Goal: Find specific page/section: Find specific page/section

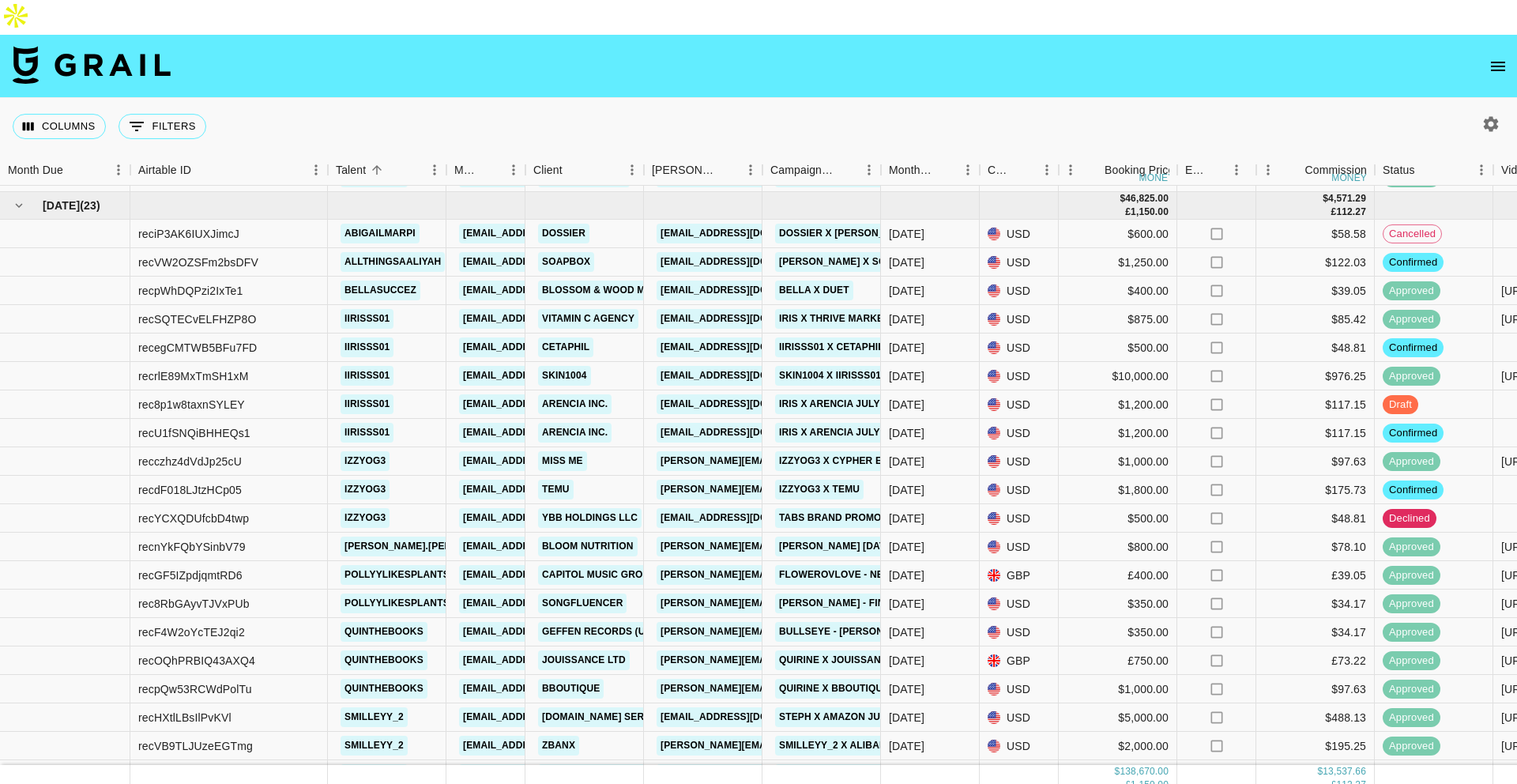
scroll to position [1290, 0]
click at [608, 220] on div "Dossier" at bounding box center [585, 234] width 119 height 28
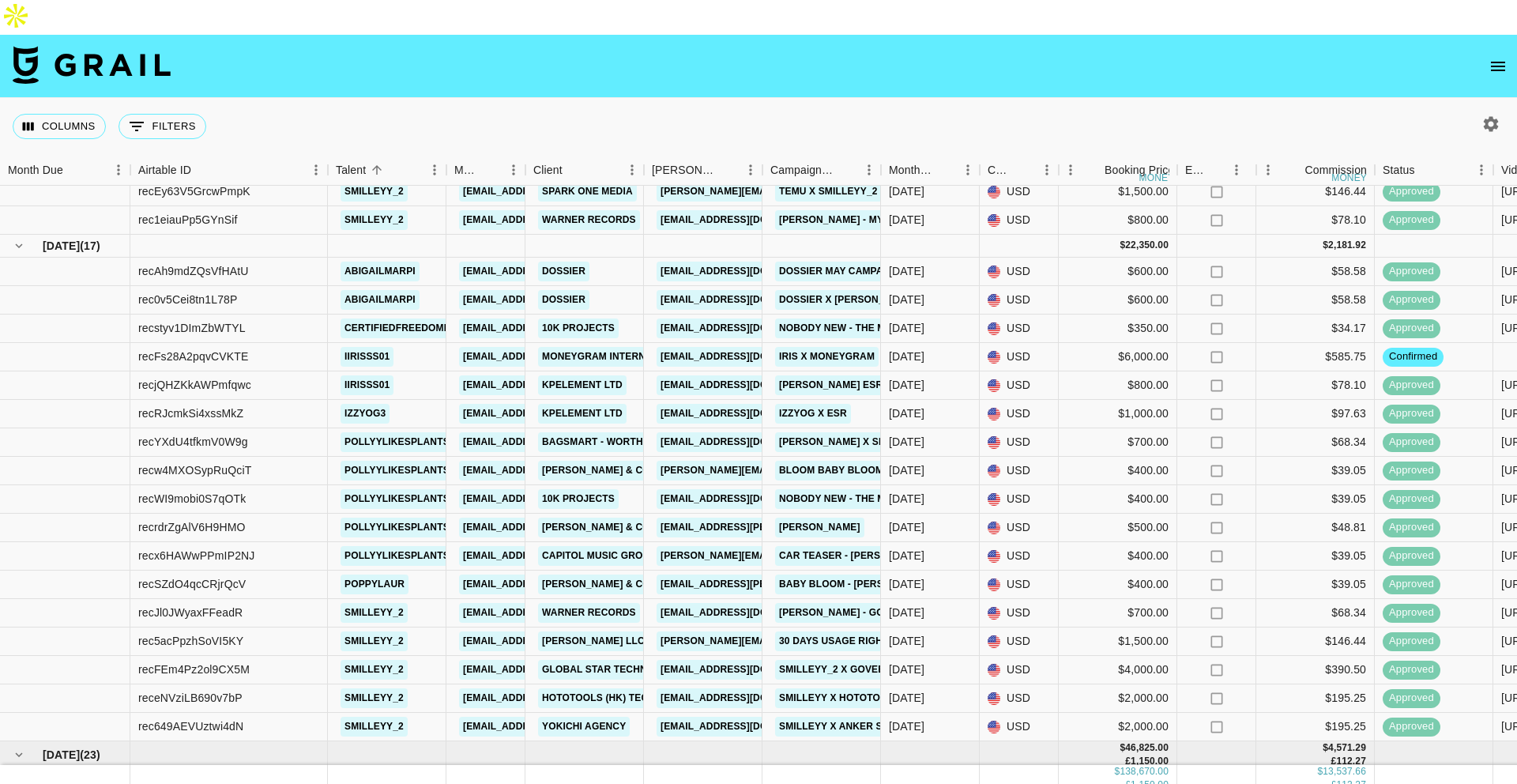
scroll to position [741, 0]
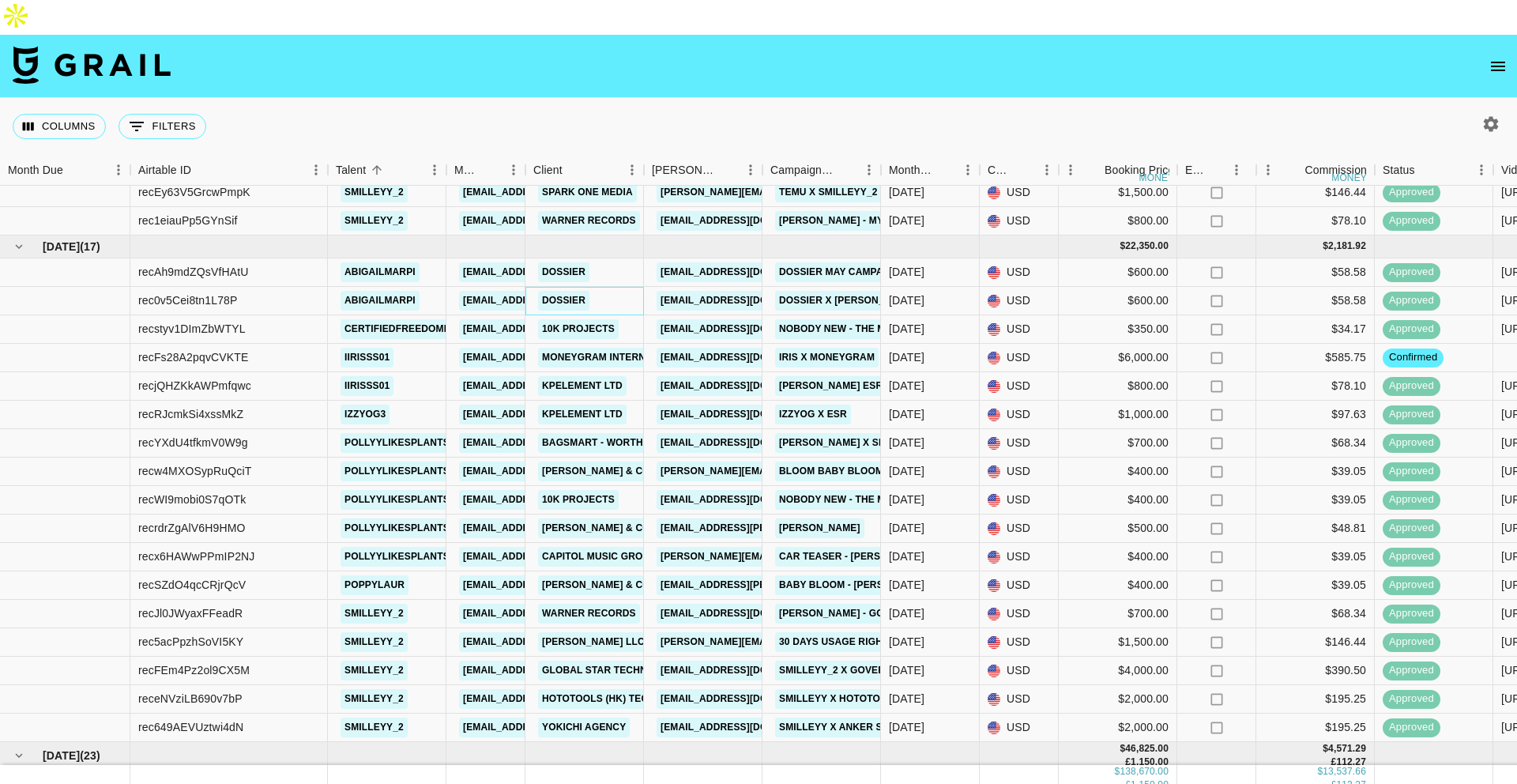
click at [627, 287] on div "Dossier" at bounding box center [585, 301] width 119 height 28
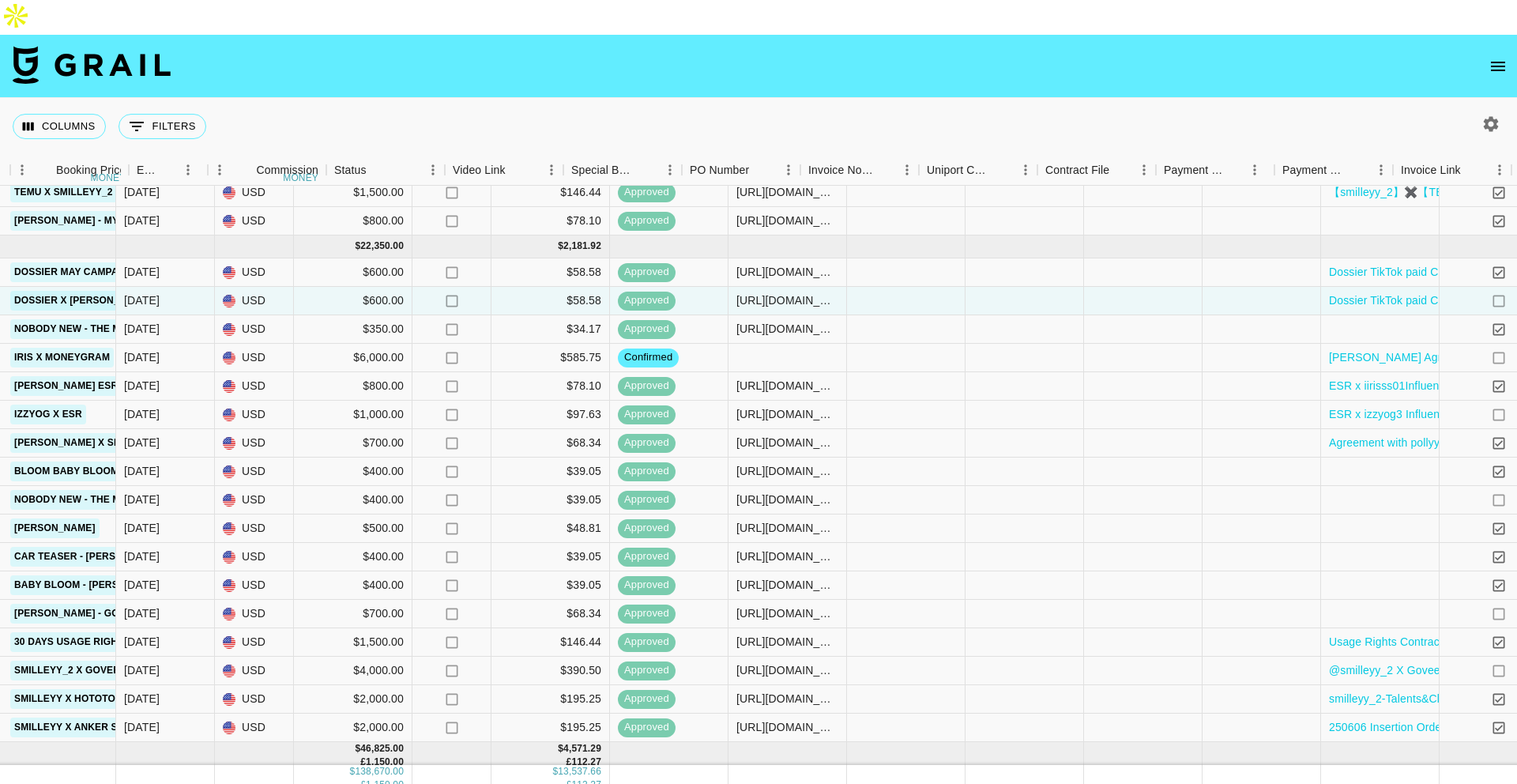
scroll to position [741, 1106]
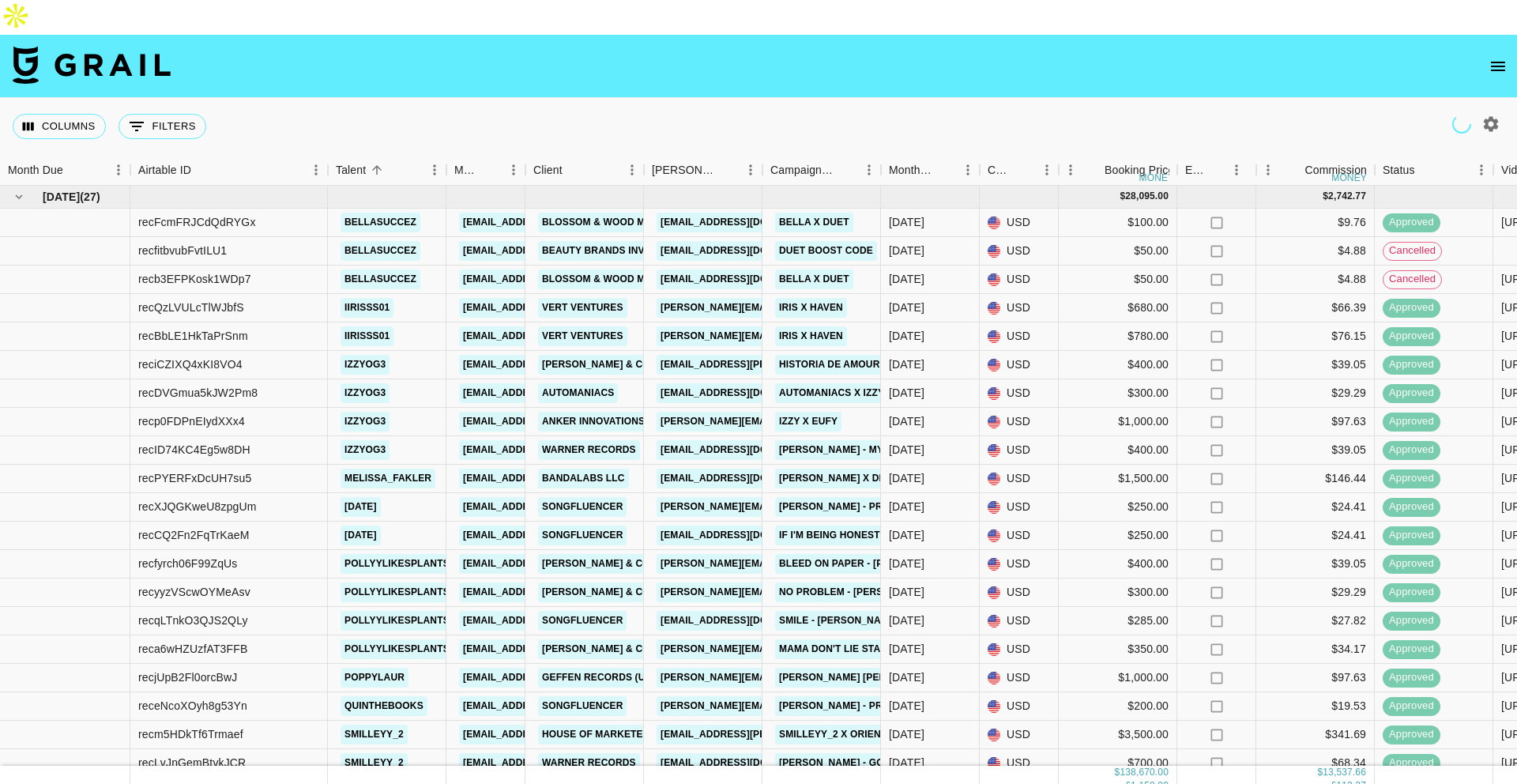
click at [1504, 62] on icon "open drawer" at bounding box center [1498, 66] width 14 height 9
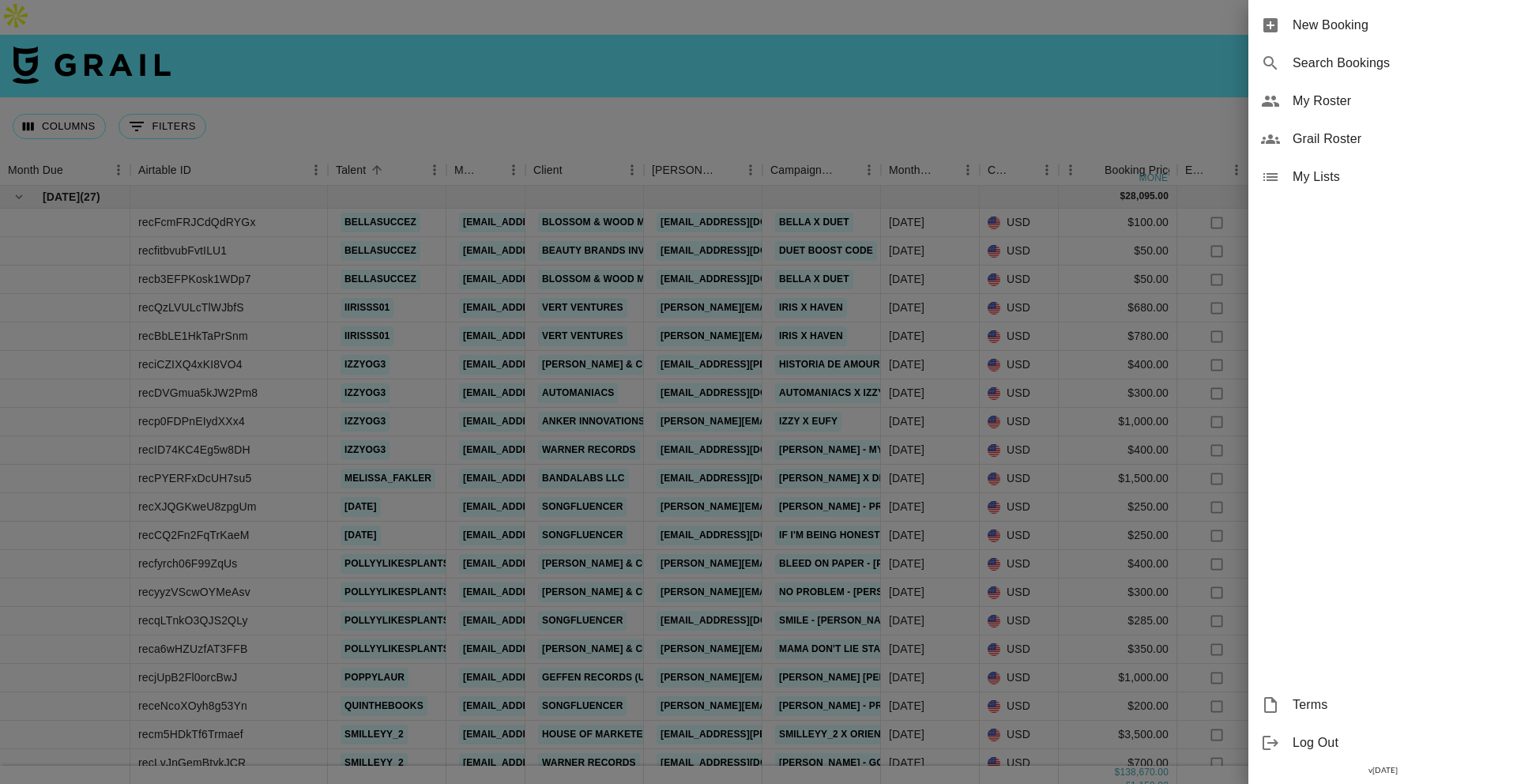
click at [1359, 108] on span "My Roster" at bounding box center [1399, 101] width 212 height 19
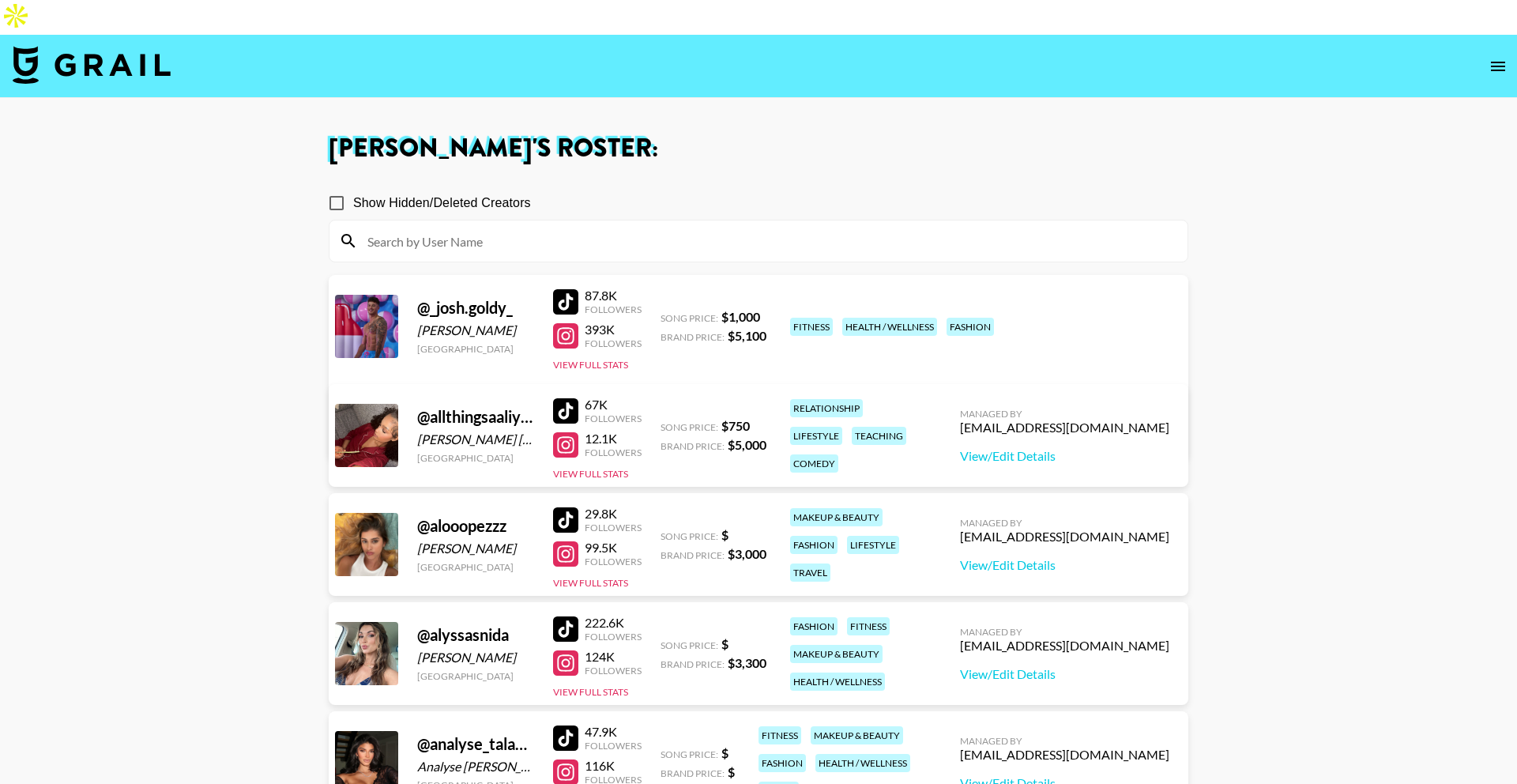
click at [447, 229] on input at bounding box center [768, 241] width 820 height 25
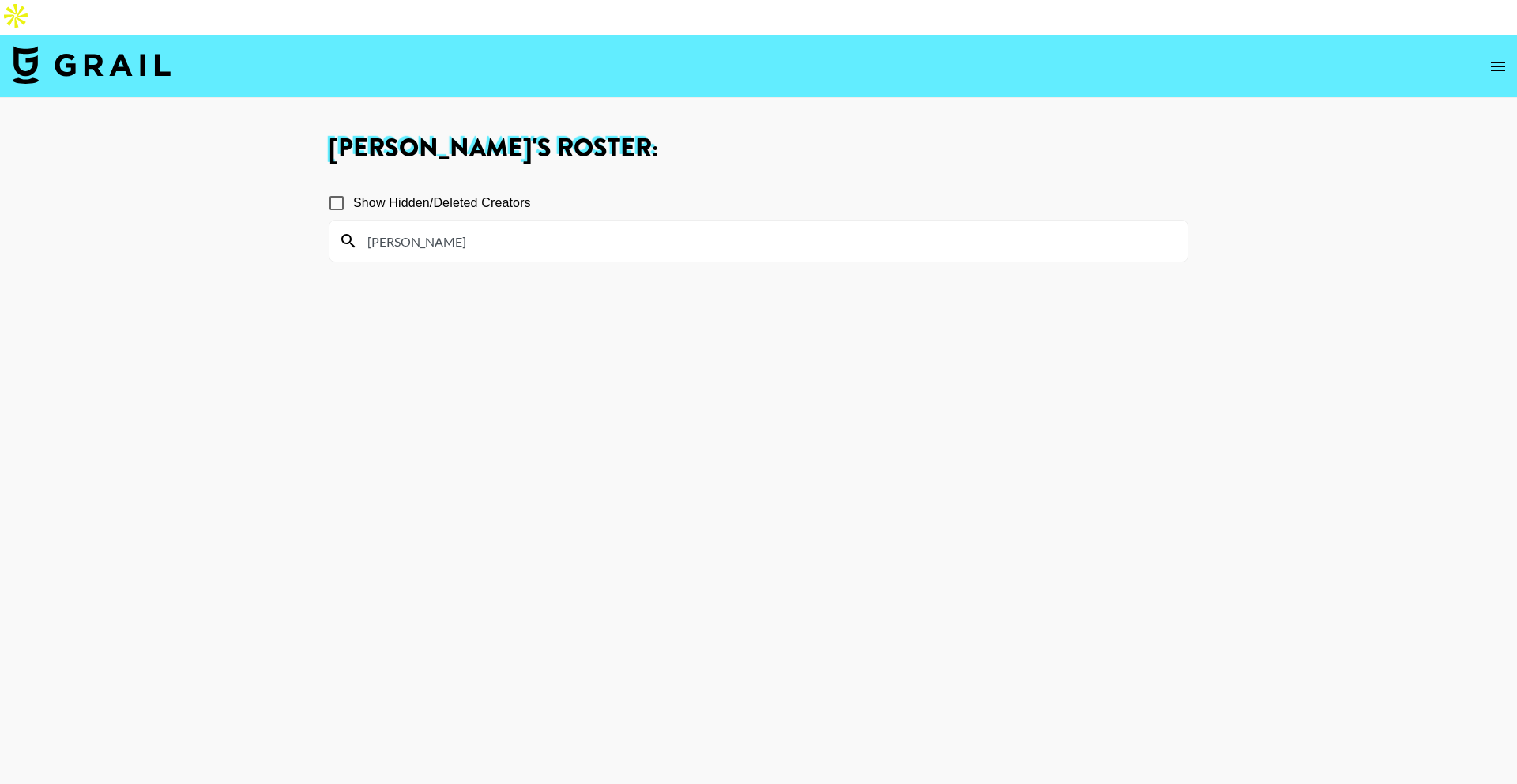
type input "meli"
